Goal: Task Accomplishment & Management: Use online tool/utility

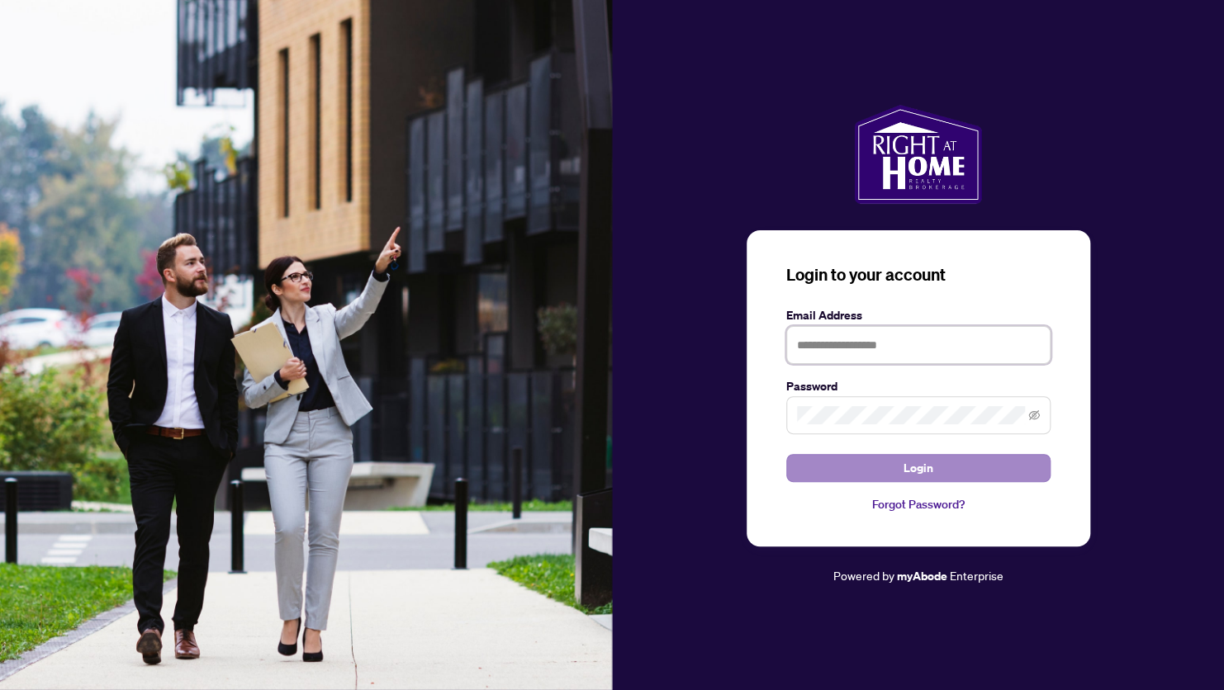
type input "**********"
click at [923, 470] on span "Login" at bounding box center [919, 468] width 30 height 26
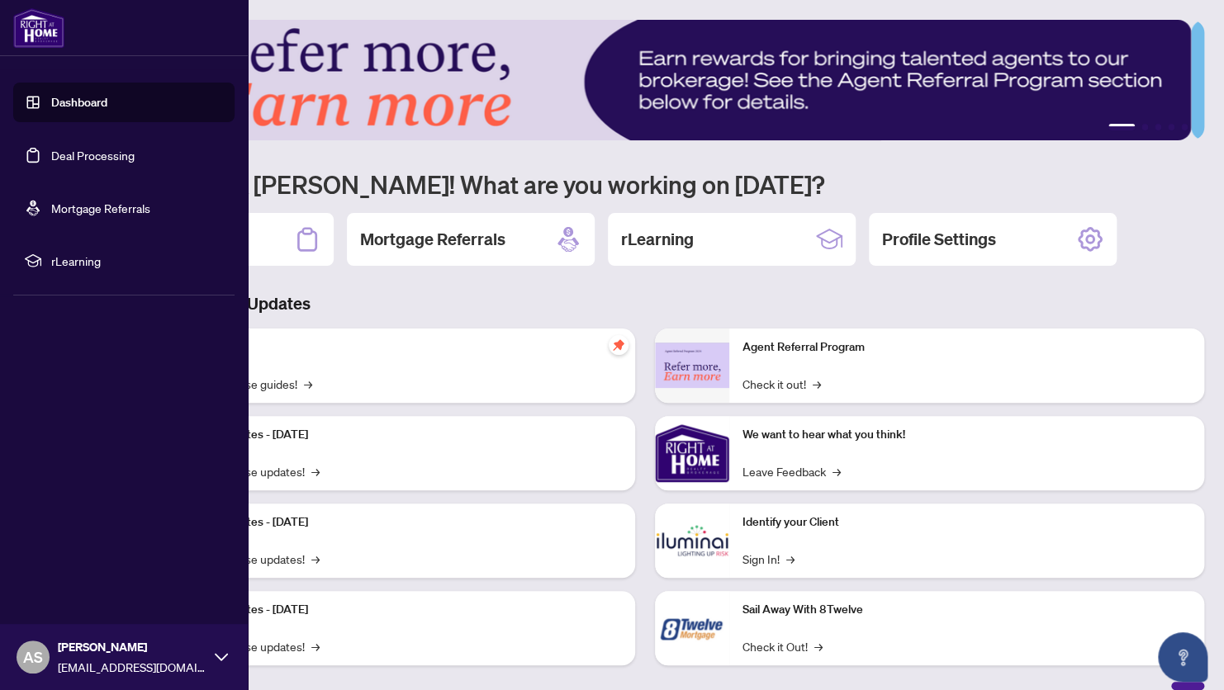
click at [77, 157] on link "Deal Processing" at bounding box center [92, 155] width 83 height 15
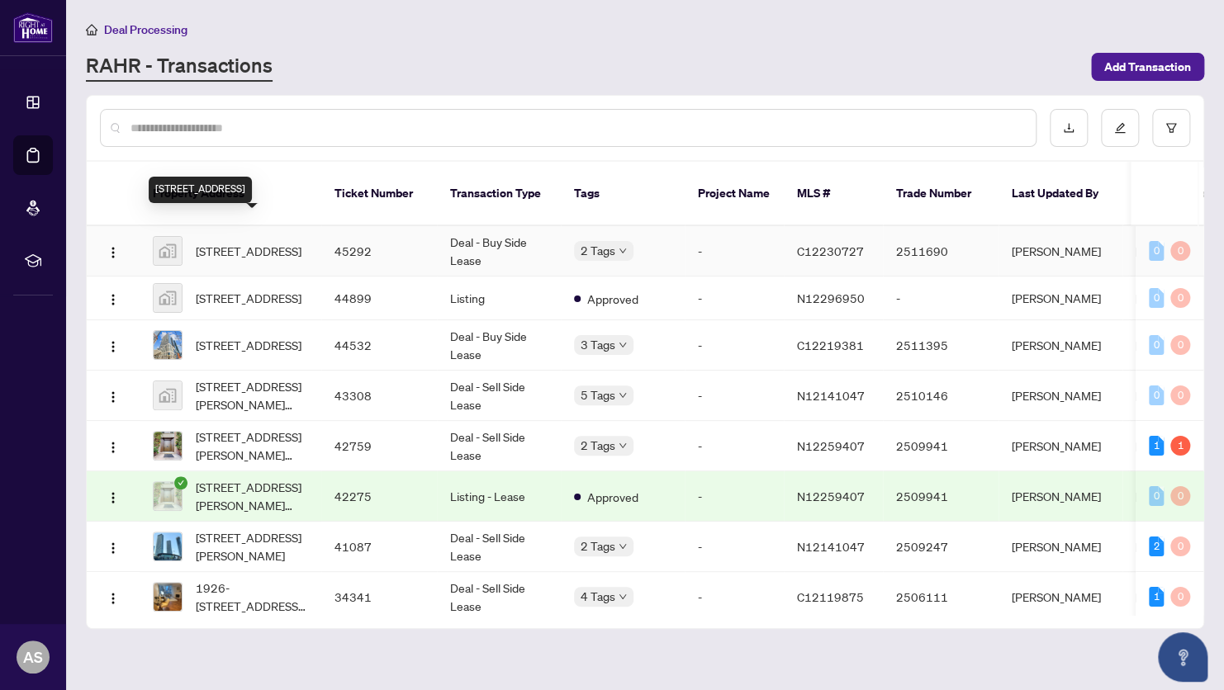
click at [249, 242] on span "[STREET_ADDRESS]" at bounding box center [249, 251] width 106 height 18
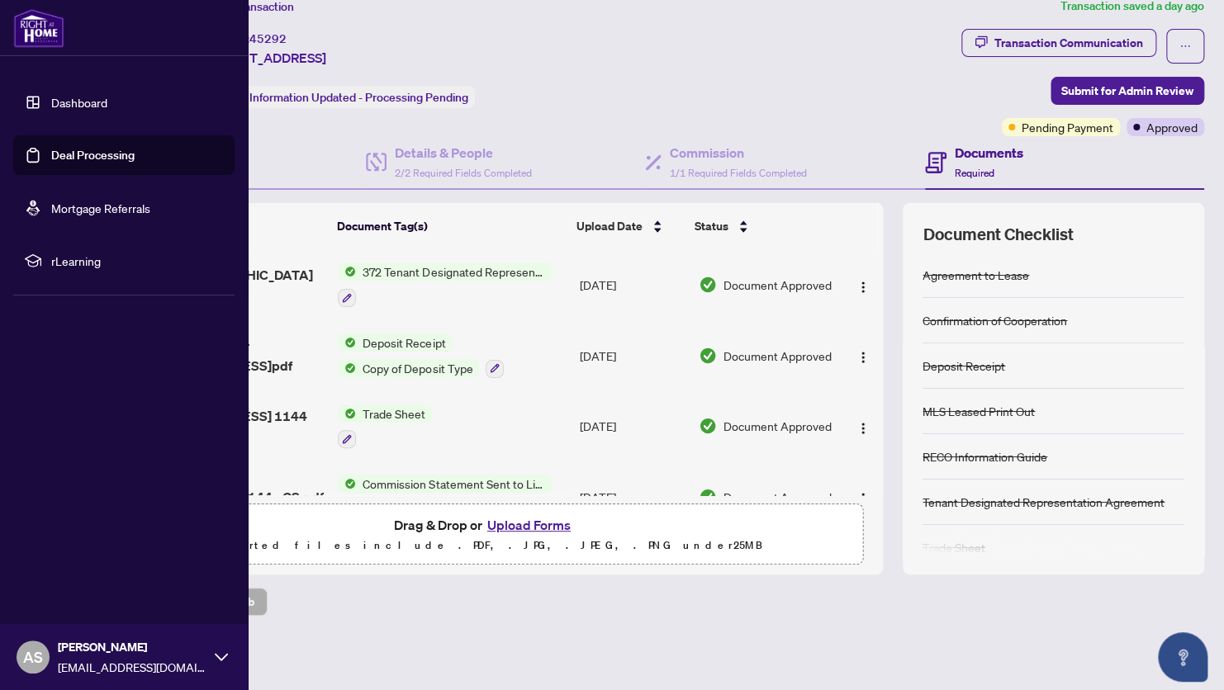
click at [83, 157] on link "Deal Processing" at bounding box center [92, 155] width 83 height 15
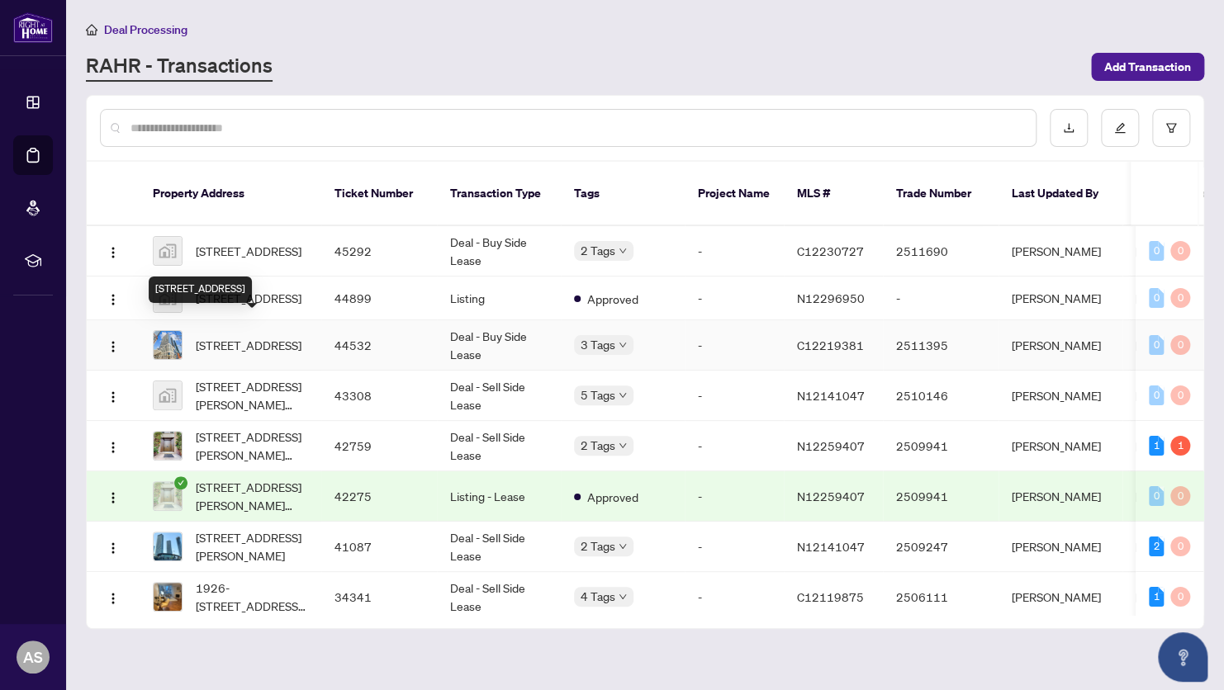
click at [276, 336] on span "[STREET_ADDRESS]" at bounding box center [249, 345] width 106 height 18
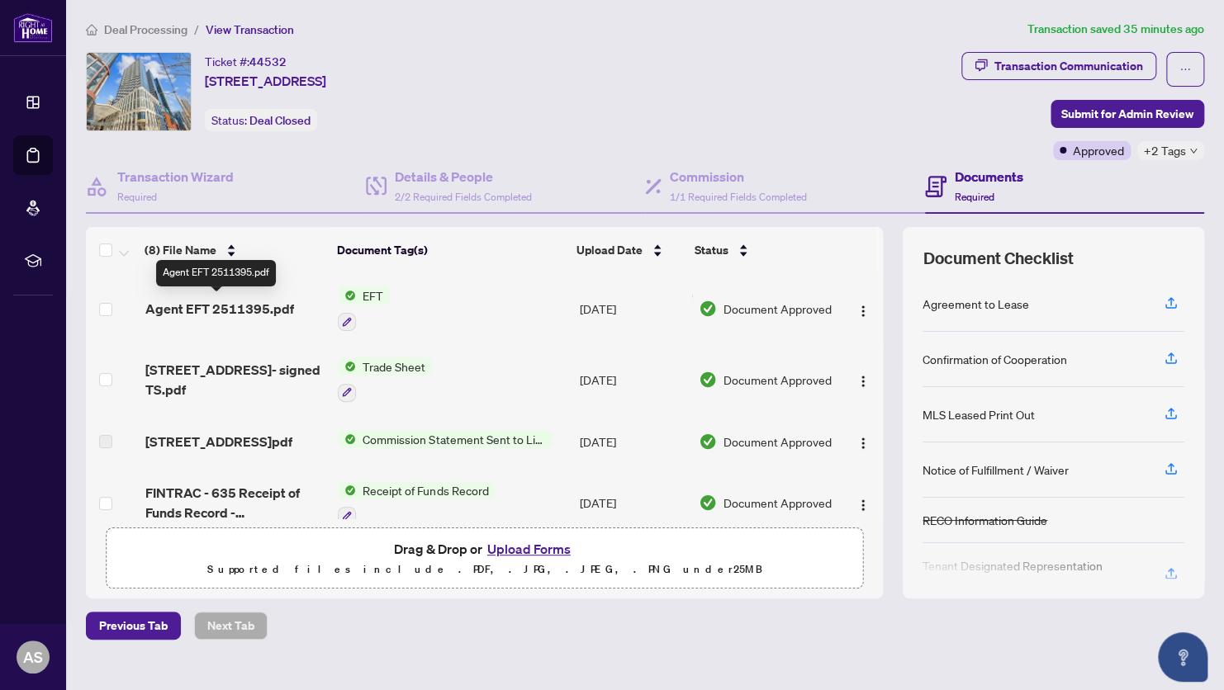
click at [251, 304] on span "Agent EFT 2511395.pdf" at bounding box center [219, 309] width 149 height 20
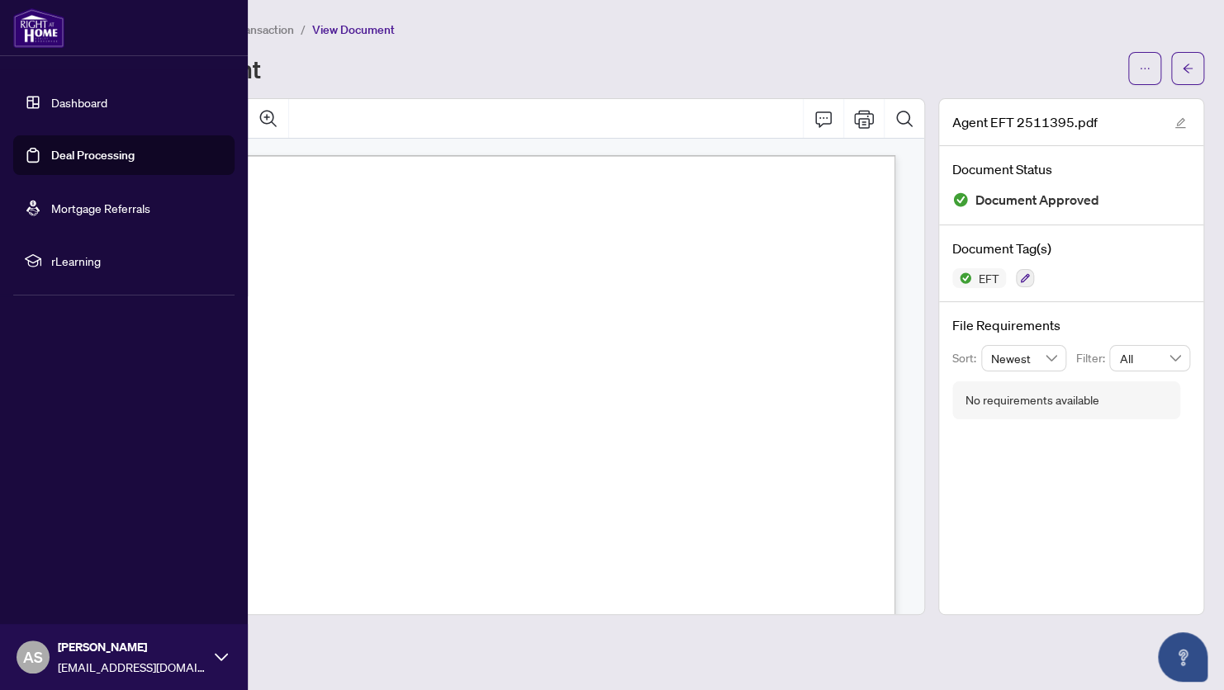
click at [89, 153] on link "Deal Processing" at bounding box center [92, 155] width 83 height 15
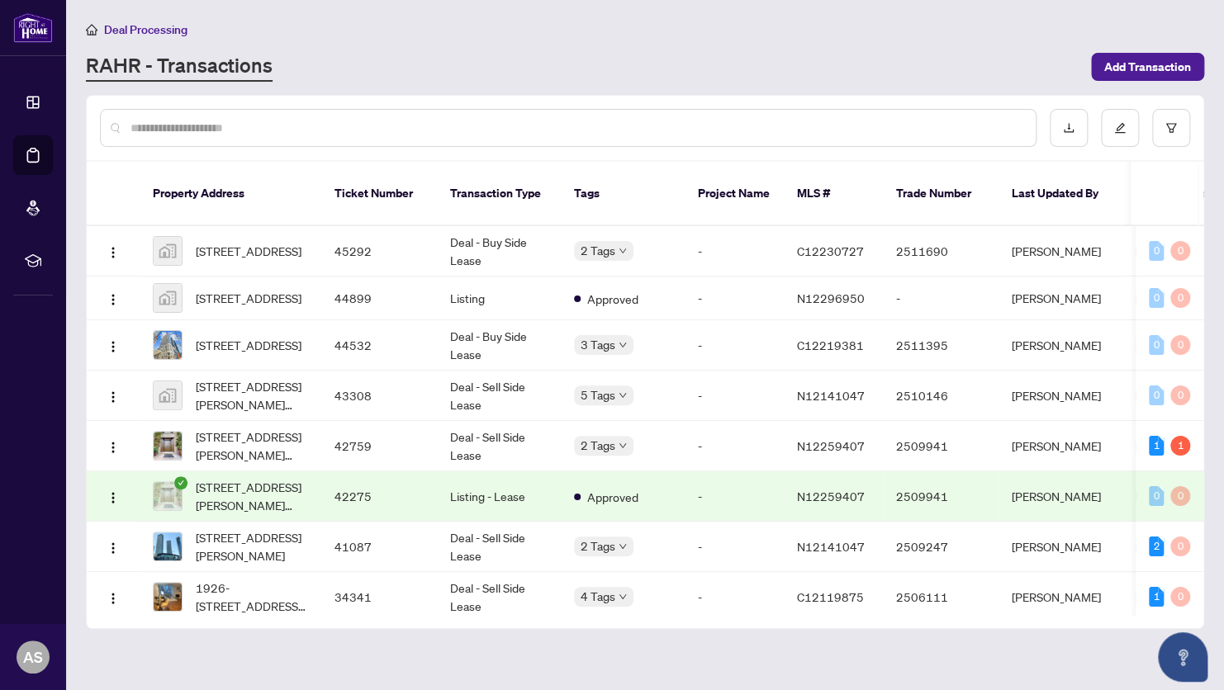
click at [124, 27] on span "Deal Processing" at bounding box center [145, 29] width 83 height 15
click at [785, 55] on div "RAHR - Transactions" at bounding box center [583, 67] width 995 height 30
